Goal: Obtain resource: Download file/media

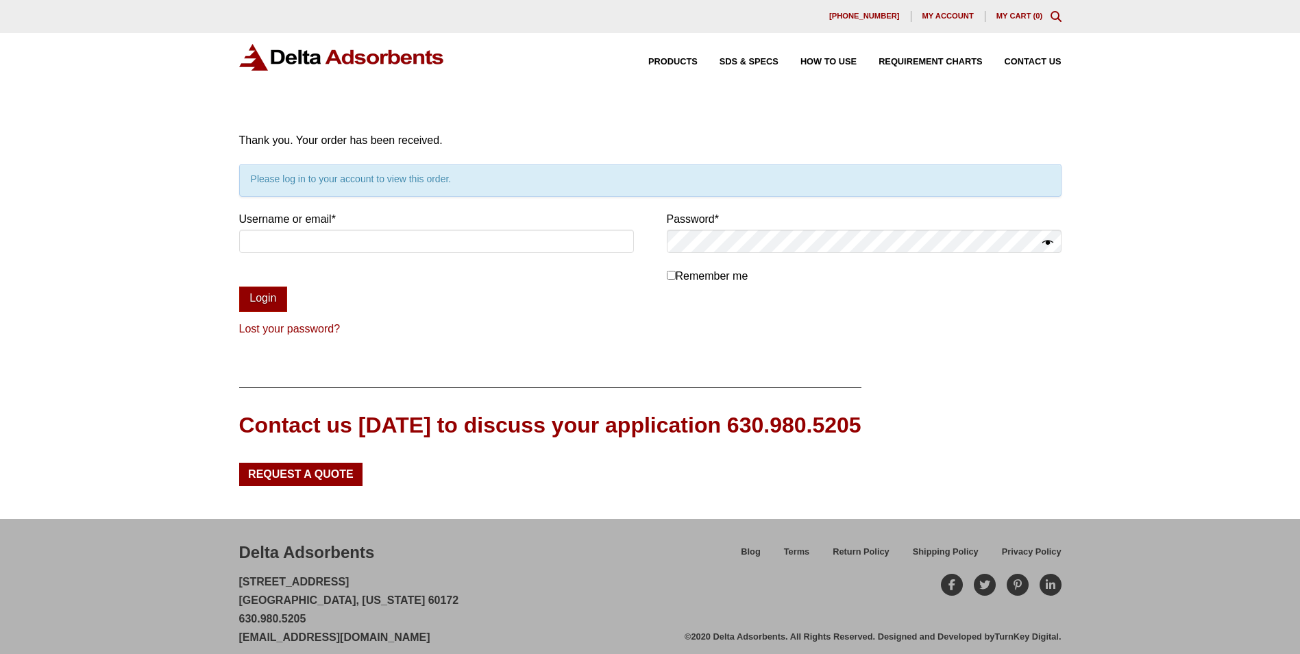
click at [672, 56] on div "Products SDS & SPECS How to Use Requirement Charts Contact Us" at bounding box center [844, 62] width 446 height 20
click at [672, 65] on span "Products" at bounding box center [672, 62] width 49 height 9
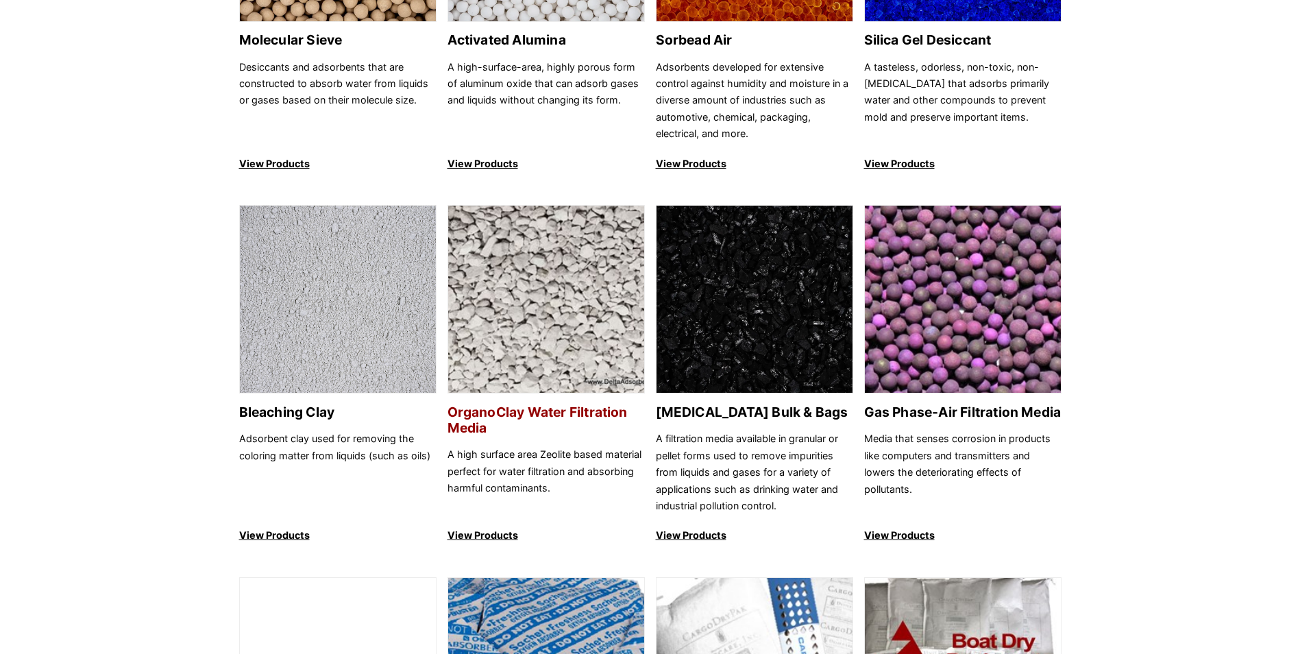
scroll to position [343, 0]
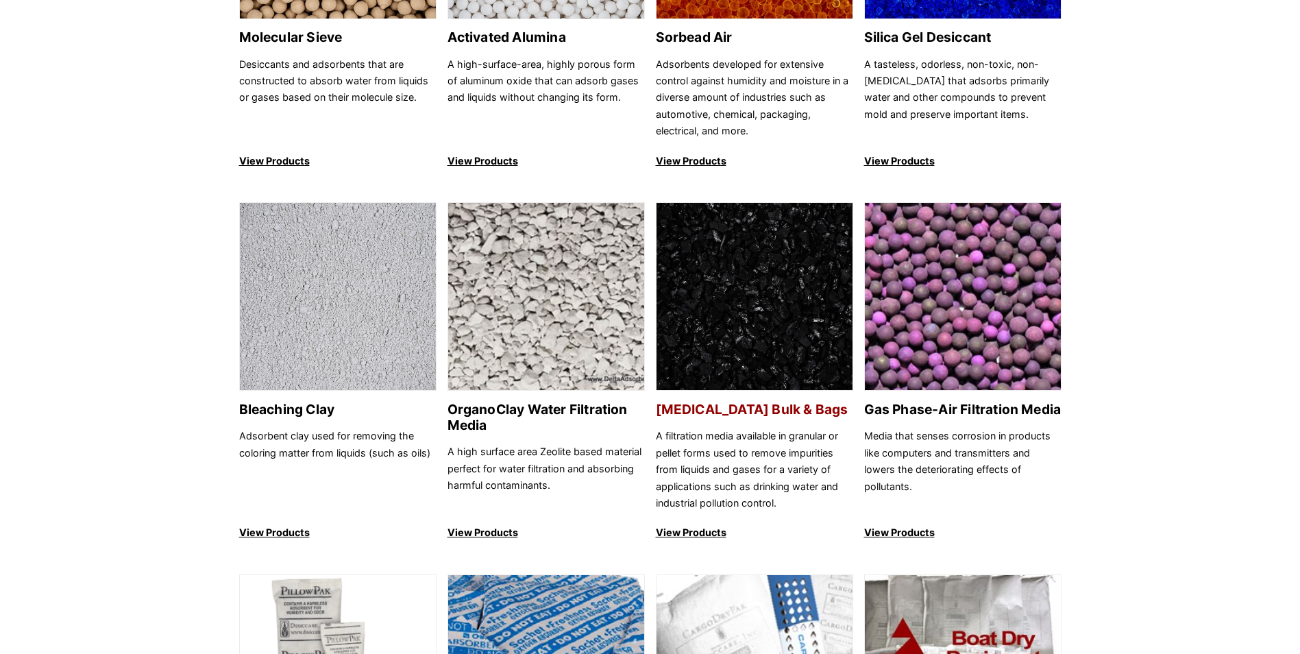
click at [769, 296] on img at bounding box center [755, 297] width 196 height 188
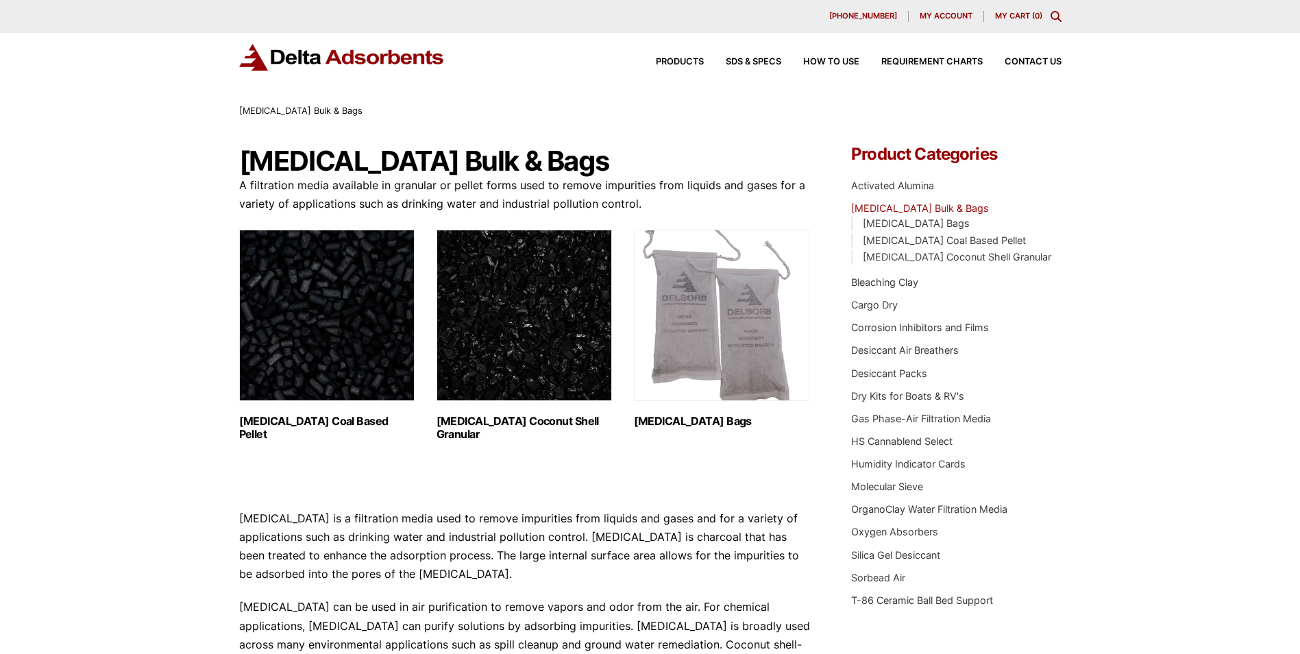
click at [529, 327] on img "Visit product category Activated Carbon Coconut Shell Granular" at bounding box center [524, 315] width 175 height 171
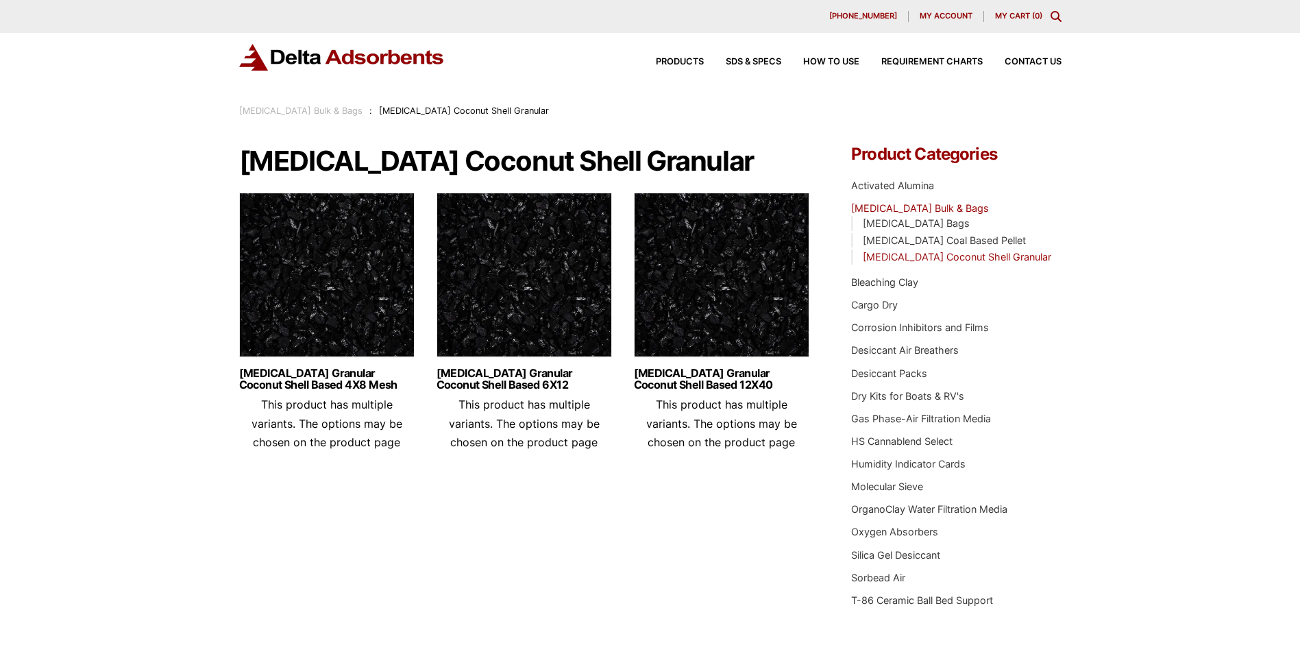
click at [335, 308] on img at bounding box center [326, 278] width 175 height 171
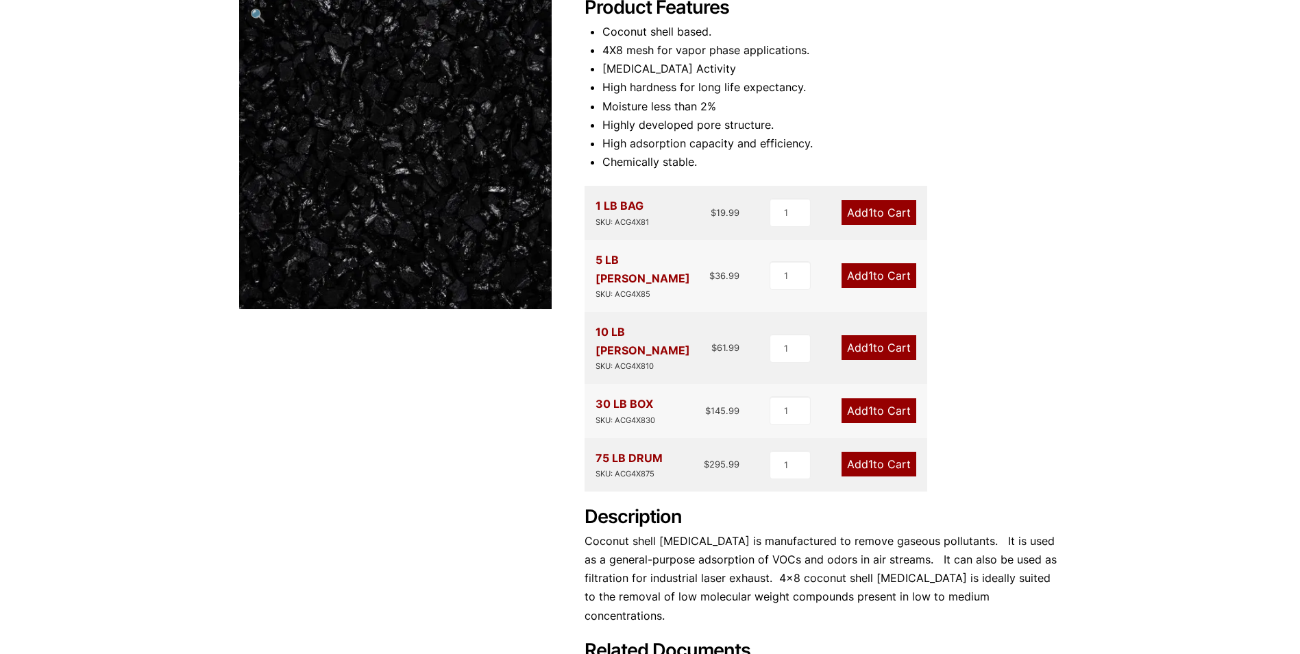
scroll to position [480, 0]
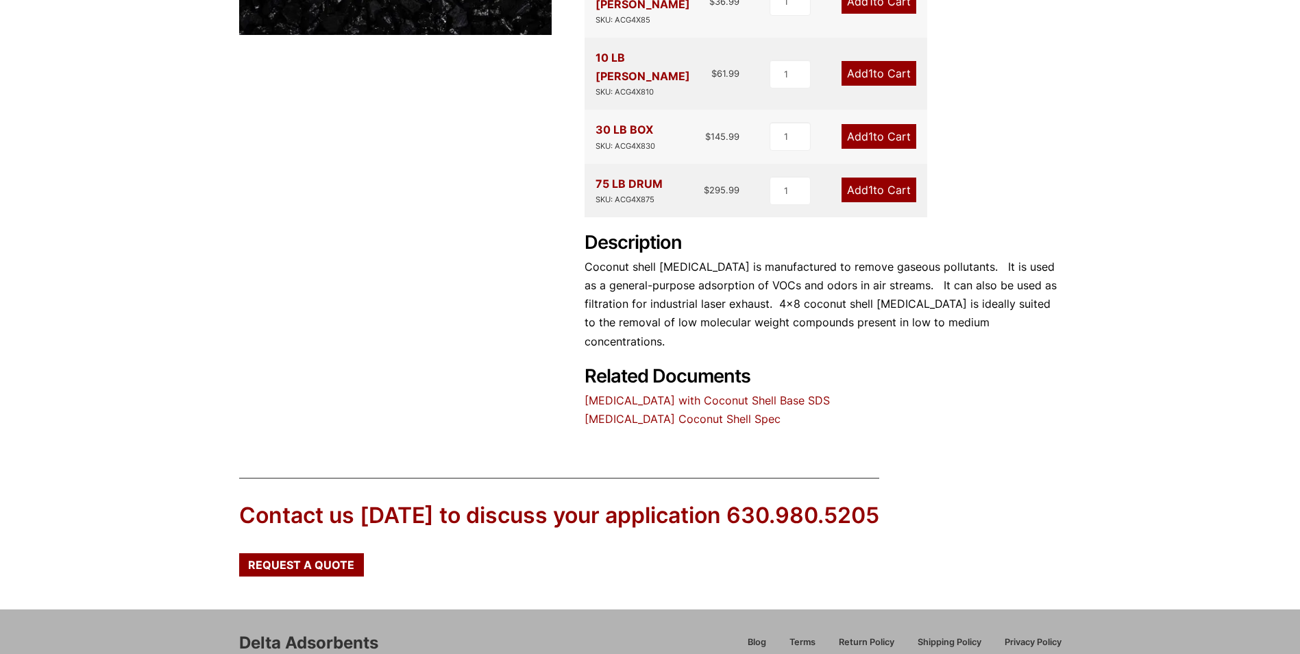
click at [724, 393] on link "[MEDICAL_DATA] with Coconut Shell Base SDS" at bounding box center [707, 400] width 245 height 14
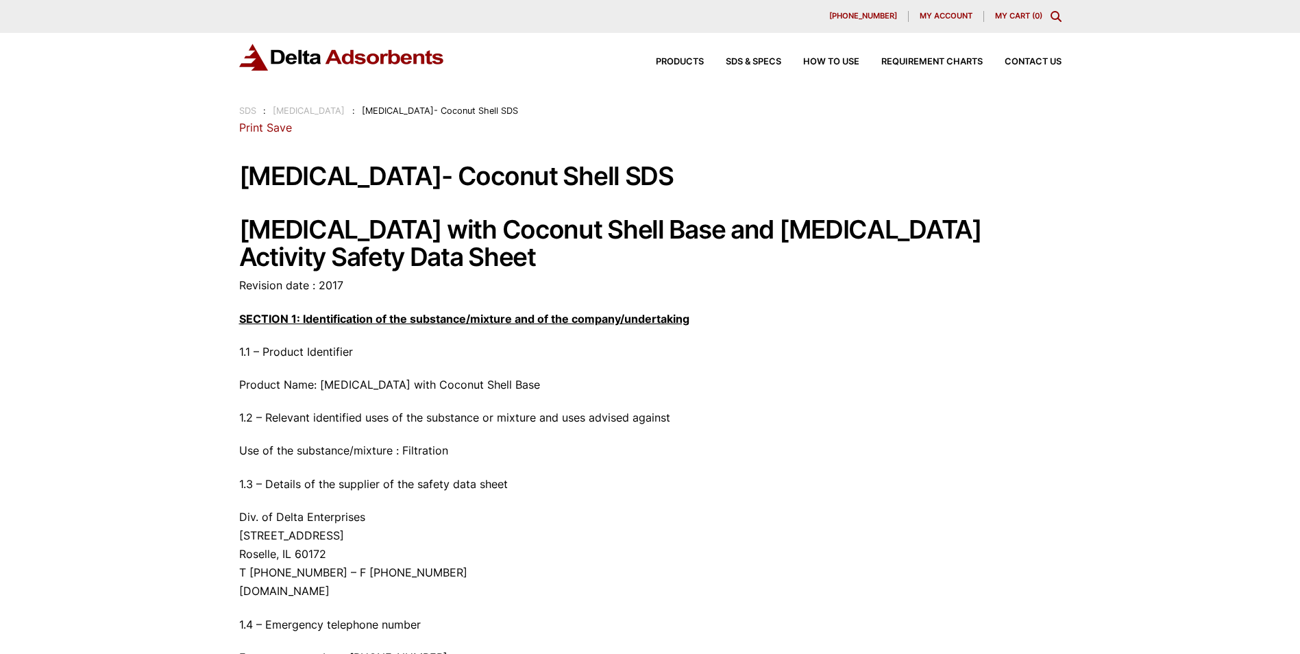
click at [252, 128] on link "Print" at bounding box center [251, 128] width 24 height 14
